Goal: Task Accomplishment & Management: Manage account settings

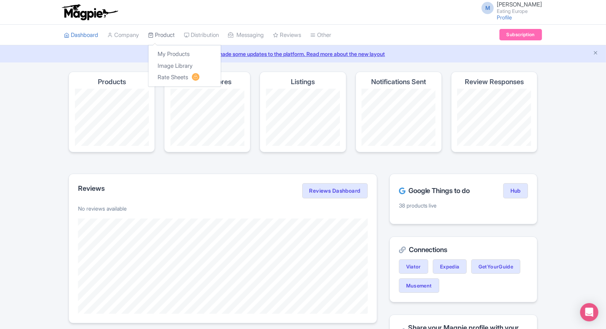
click at [161, 41] on link "Product" at bounding box center [161, 35] width 27 height 21
click at [165, 53] on link "My Products" at bounding box center [184, 54] width 72 height 12
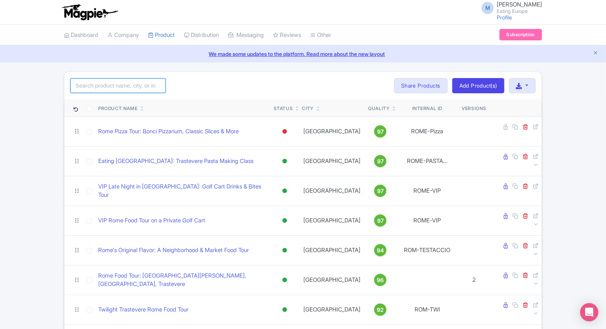
click at [123, 89] on input "search" at bounding box center [117, 85] width 95 height 14
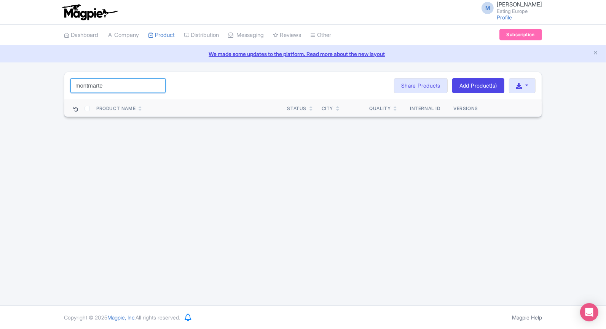
click at [113, 85] on input "montmarte" at bounding box center [117, 85] width 95 height 14
click at [91, 86] on input "montmarte" at bounding box center [117, 85] width 95 height 14
type input "montmarte"
click at [159, 83] on input "montmarte" at bounding box center [117, 85] width 95 height 14
click at [126, 86] on input "search" at bounding box center [117, 85] width 95 height 14
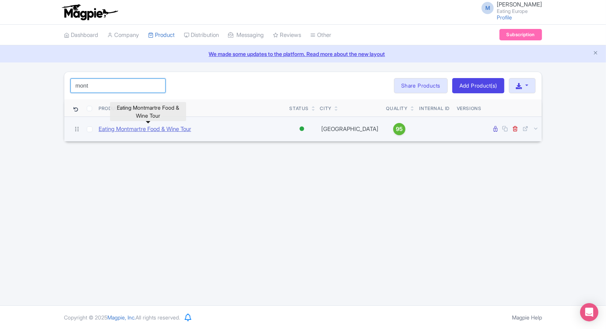
type input "mont"
click at [99, 129] on link "Eating Montmartre Food & Wine Tour" at bounding box center [145, 129] width 93 height 9
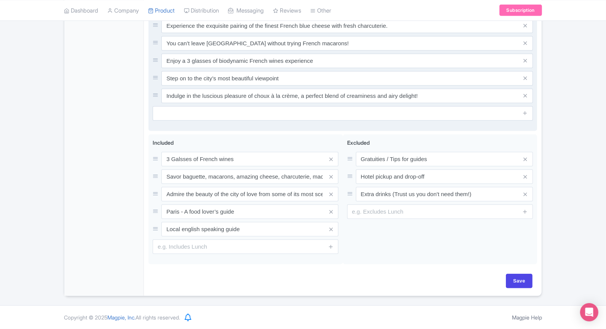
scroll to position [346, 0]
